Goal: Task Accomplishment & Management: Use online tool/utility

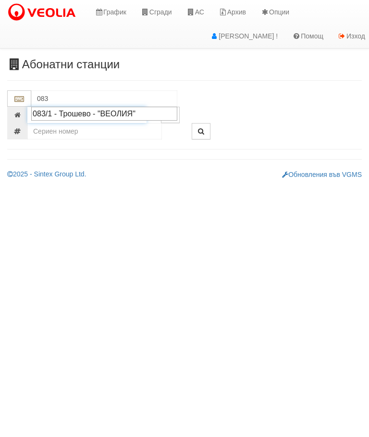
click at [93, 120] on input "number" at bounding box center [86, 115] width 119 height 16
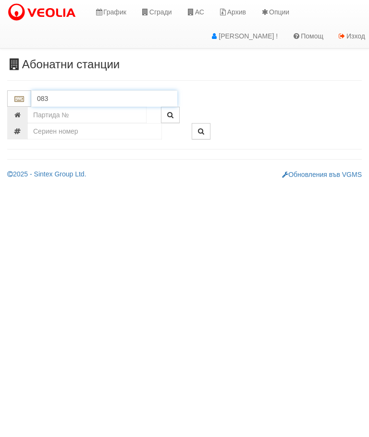
click at [55, 94] on input "083" at bounding box center [104, 98] width 146 height 16
click at [95, 116] on div "083/1 - Трошево - "ВЕОЛИЯ"" at bounding box center [104, 113] width 143 height 11
type input "083/1 - Трошево - "ВЕОЛИЯ""
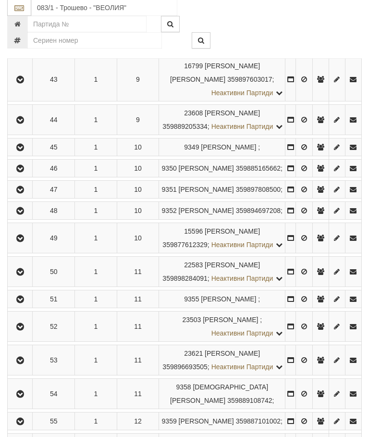
scroll to position [1380, 0]
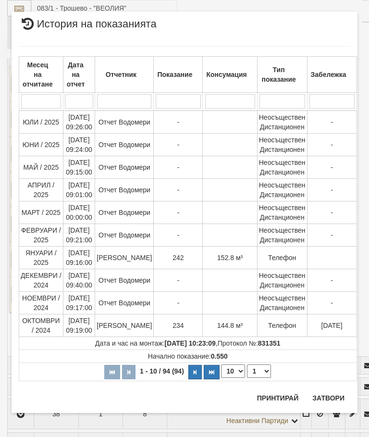
scroll to position [1065, 0]
click at [258, 377] on select "1 2 3 4 5 6 7 8 9 10" at bounding box center [259, 370] width 24 height 13
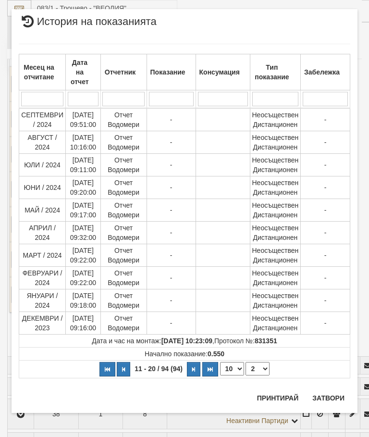
scroll to position [0, 0]
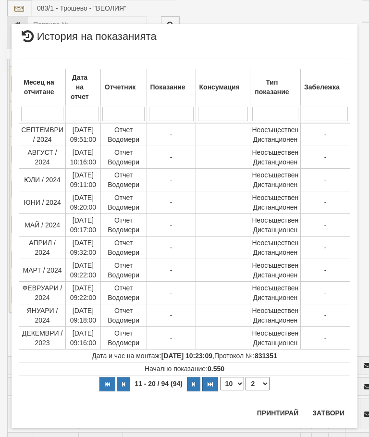
click at [262, 385] on select "1 2 3 4 5 6 7 8 9 10" at bounding box center [257, 383] width 24 height 13
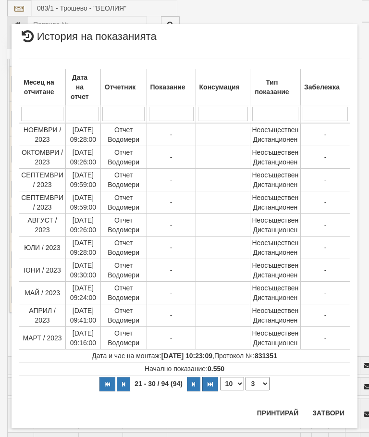
click at [259, 387] on select "1 2 3 4 5 6 7 8 9 10" at bounding box center [257, 383] width 24 height 13
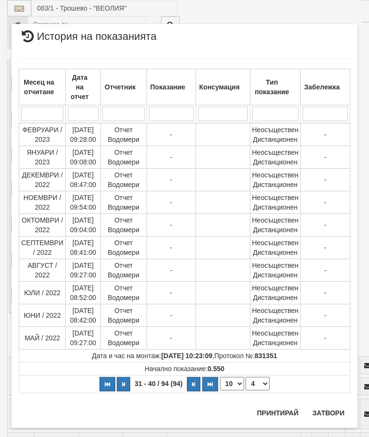
click at [257, 387] on select "1 2 3 4 5 6 7 8 9 10" at bounding box center [257, 383] width 24 height 13
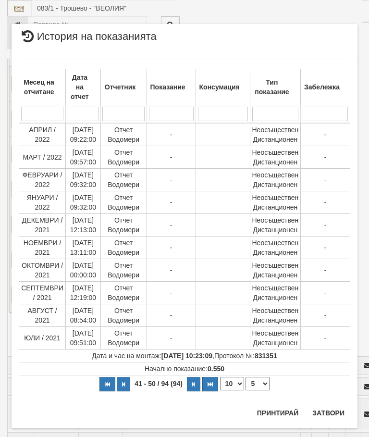
click at [262, 389] on select "1 2 3 4 5 6 7 8 9 10" at bounding box center [257, 383] width 24 height 13
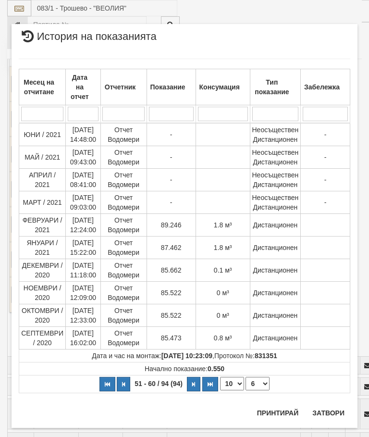
click at [260, 385] on select "1 2 3 4 5 6 7 8 9 10" at bounding box center [257, 383] width 24 height 13
select select "10"
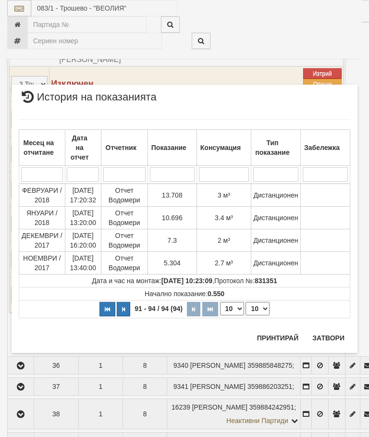
click at [328, 335] on button "Затвори" at bounding box center [329, 337] width 44 height 15
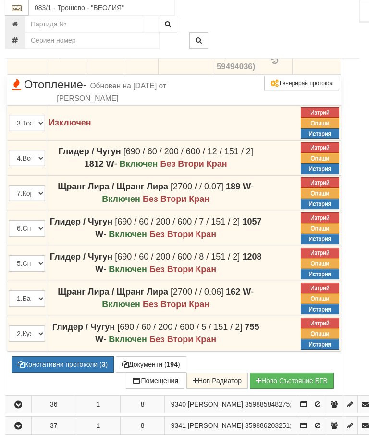
scroll to position [1270, 7]
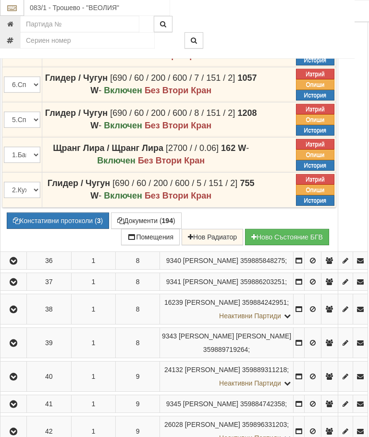
click at [67, 229] on button "Констативни протоколи ( 3 )" at bounding box center [58, 221] width 102 height 16
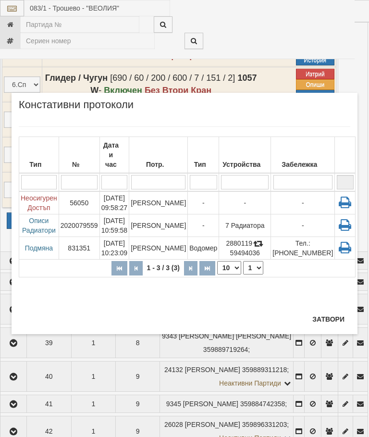
click at [325, 321] on button "Затвори" at bounding box center [329, 318] width 44 height 15
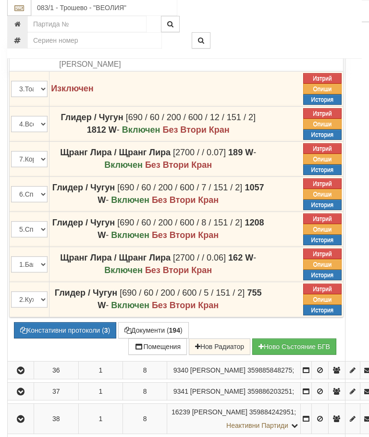
scroll to position [1303, 0]
click at [0, 0] on button "Редакция / Протокол" at bounding box center [0, 0] width 0 height 0
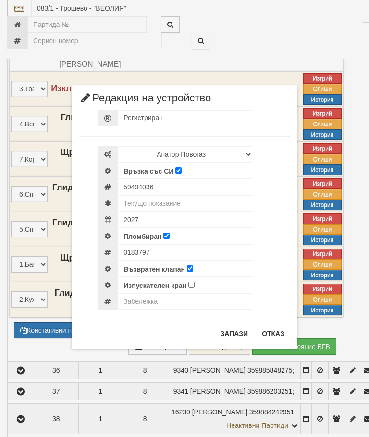
click at [276, 333] on button "Отказ" at bounding box center [273, 333] width 34 height 15
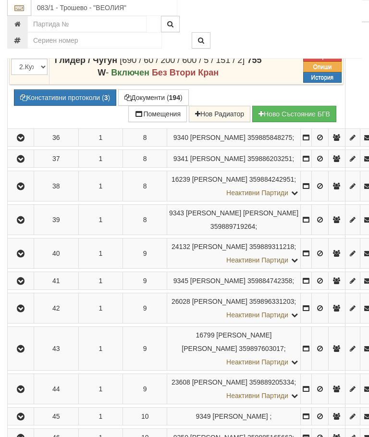
scroll to position [1535, 0]
click at [62, 106] on button "Констативни протоколи ( 3 )" at bounding box center [65, 97] width 102 height 16
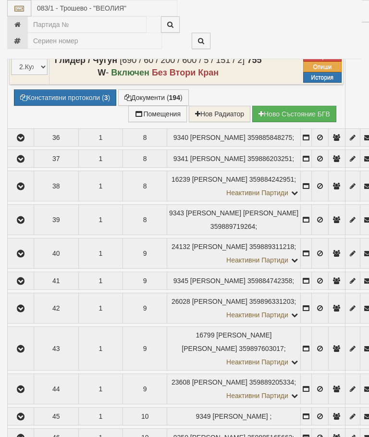
select select "10"
select select "1"
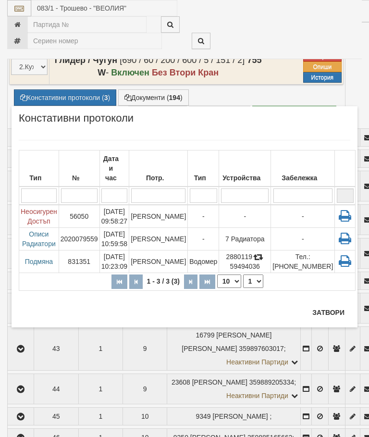
click at [328, 309] on button "Затвори" at bounding box center [329, 312] width 44 height 15
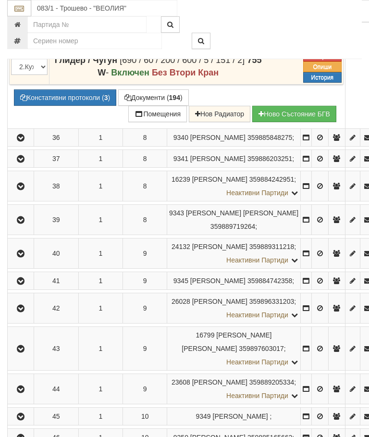
click at [154, 106] on button "Документи ( 194 )" at bounding box center [153, 97] width 71 height 16
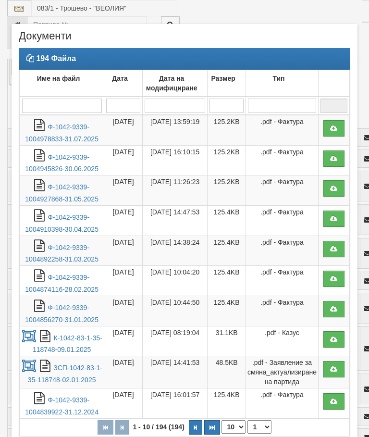
click at [65, 123] on link "Ф-1042-9339-1004978833-31.07.2025" at bounding box center [62, 133] width 74 height 20
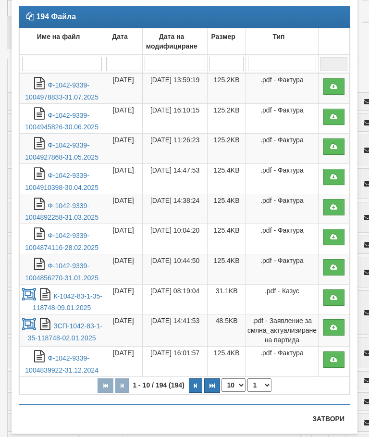
scroll to position [69, 0]
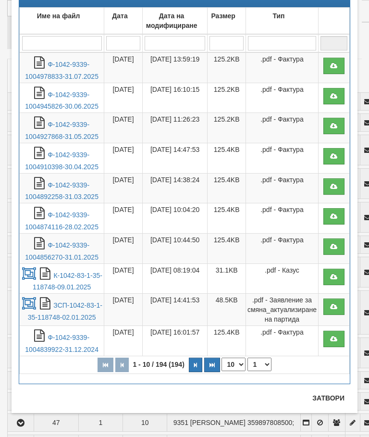
click at [329, 400] on button "Затвори" at bounding box center [329, 397] width 44 height 15
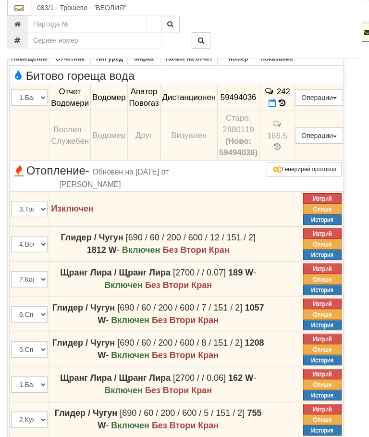
scroll to position [1175, 0]
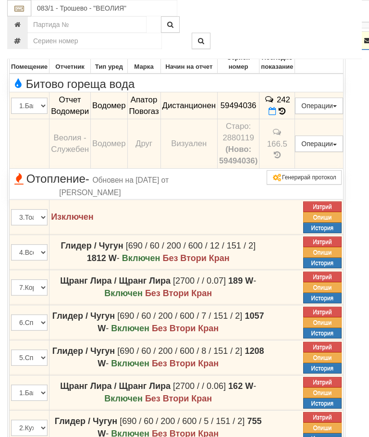
click at [21, 48] on button "button" at bounding box center [20, 40] width 23 height 14
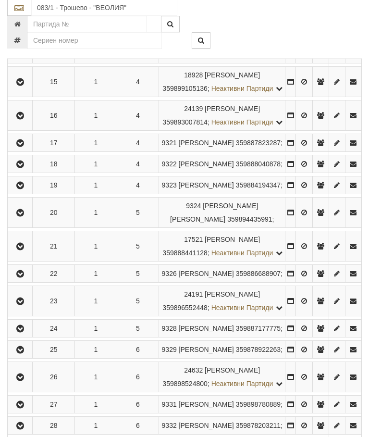
scroll to position [614, 0]
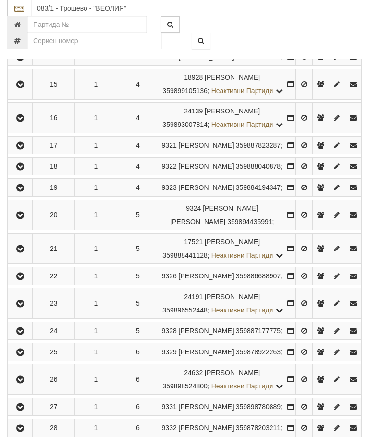
click at [21, 149] on icon "button" at bounding box center [20, 145] width 12 height 7
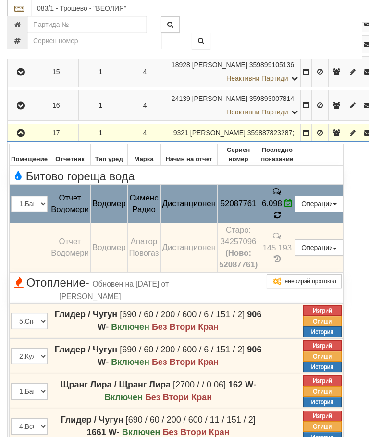
click at [281, 219] on icon at bounding box center [277, 215] width 7 height 8
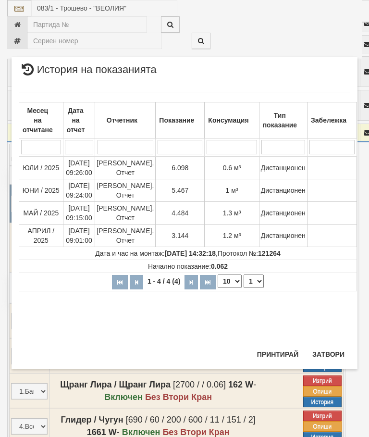
click at [331, 357] on button "Затвори" at bounding box center [329, 353] width 44 height 15
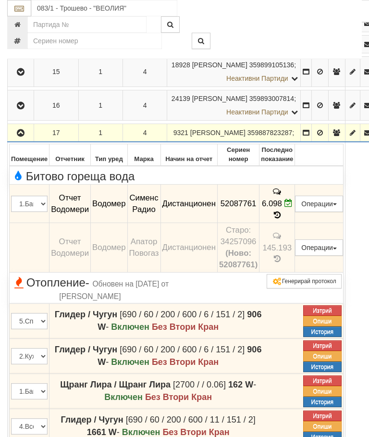
click at [18, 140] on button "button" at bounding box center [20, 132] width 23 height 14
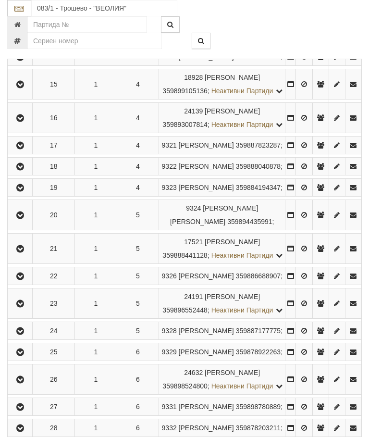
click at [12, 173] on button "button" at bounding box center [20, 166] width 22 height 14
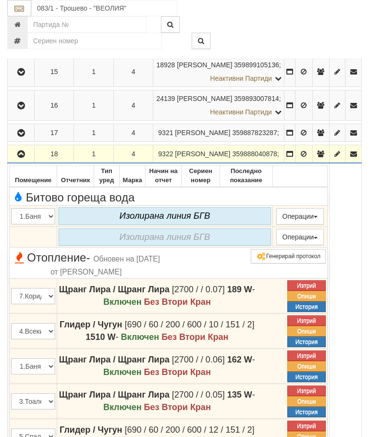
click at [25, 158] on icon "button" at bounding box center [21, 154] width 12 height 7
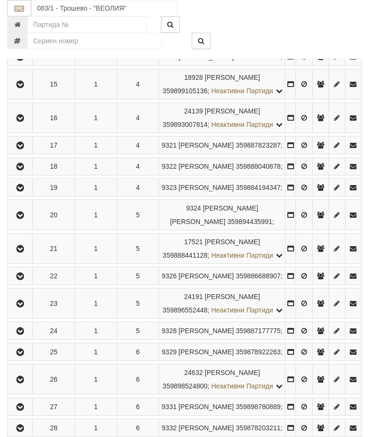
click at [21, 122] on icon "button" at bounding box center [20, 118] width 12 height 7
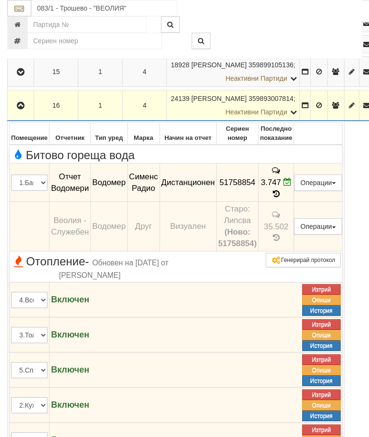
click at [19, 112] on button "button" at bounding box center [20, 105] width 23 height 14
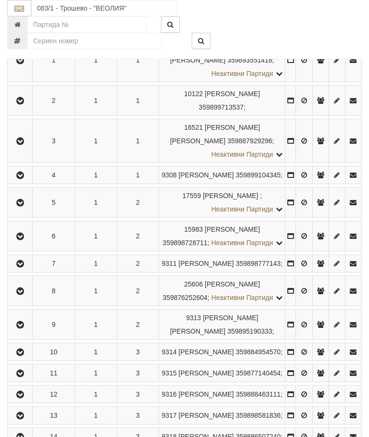
scroll to position [195, 0]
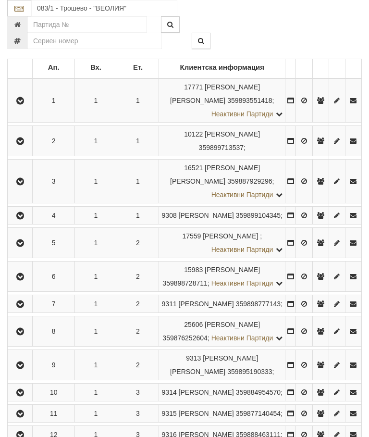
click at [18, 311] on button "button" at bounding box center [20, 303] width 22 height 14
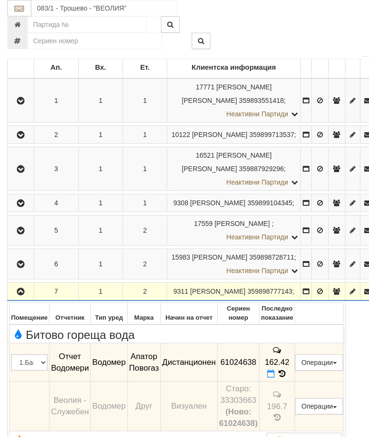
scroll to position [258, 0]
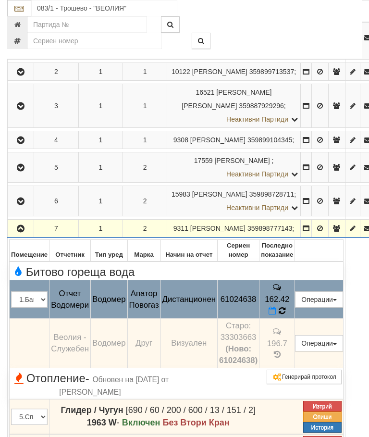
click at [286, 311] on icon at bounding box center [282, 311] width 7 height 9
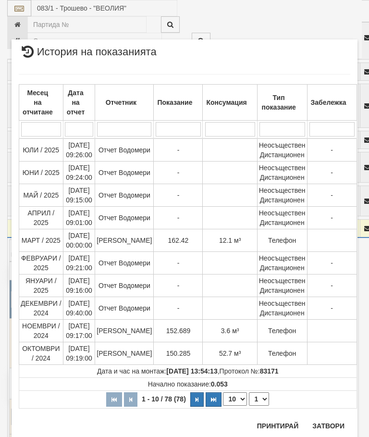
scroll to position [834, 0]
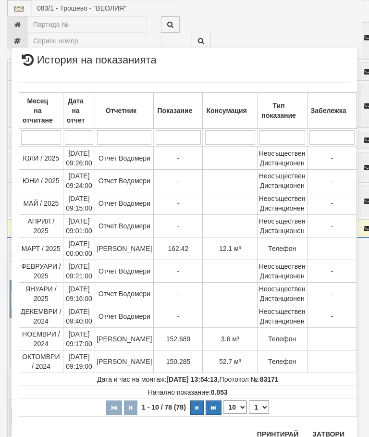
click at [332, 431] on button "Затвори" at bounding box center [329, 433] width 44 height 15
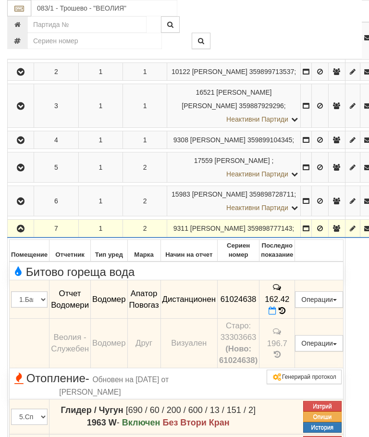
click at [26, 225] on button "button" at bounding box center [20, 228] width 23 height 14
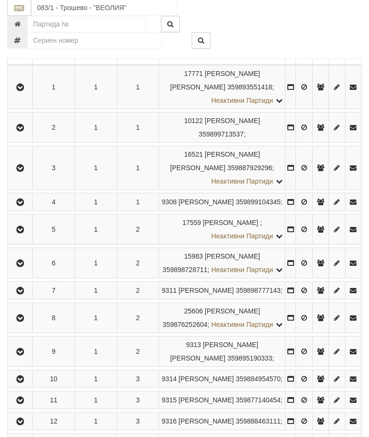
scroll to position [208, 0]
